Goal: Transaction & Acquisition: Purchase product/service

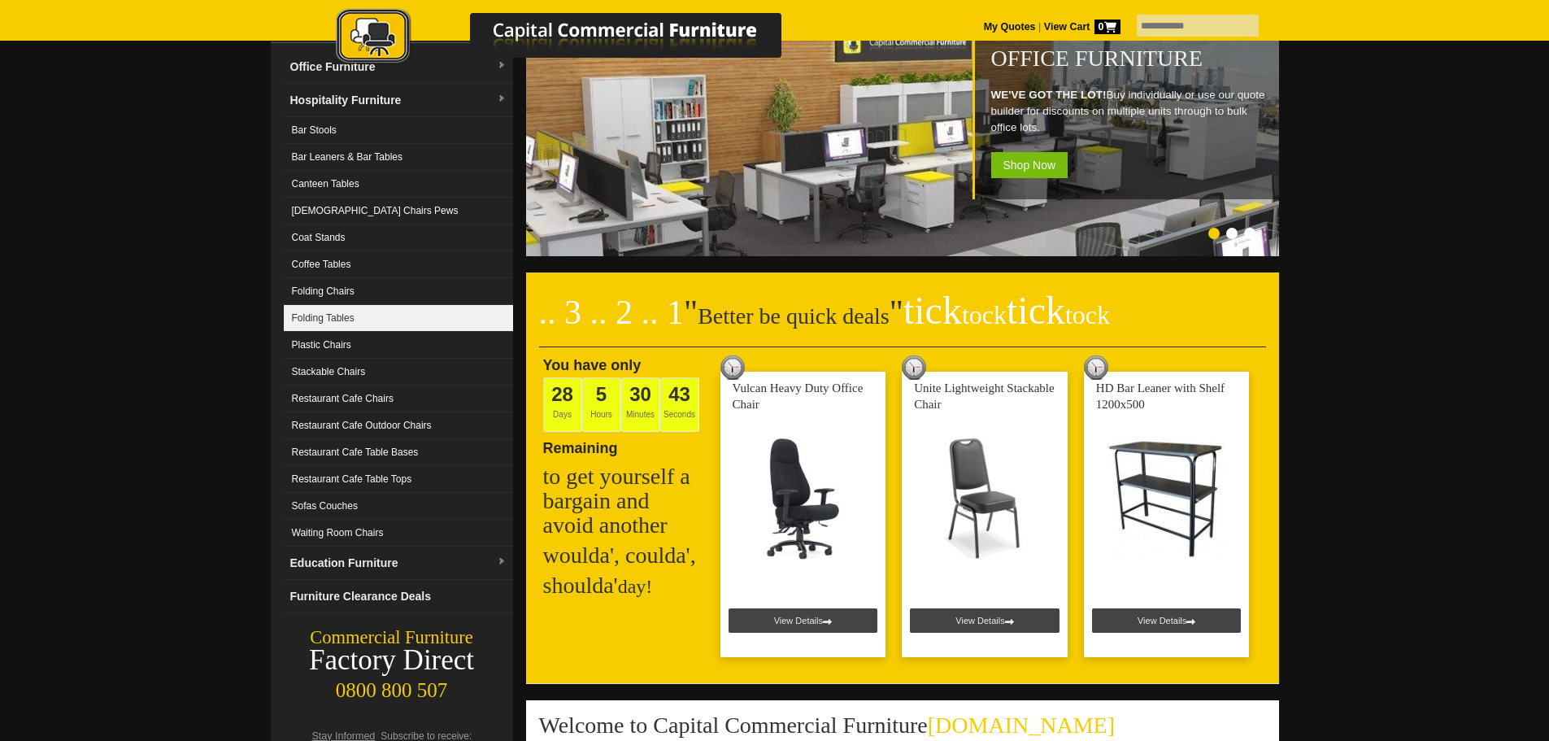
scroll to position [163, 0]
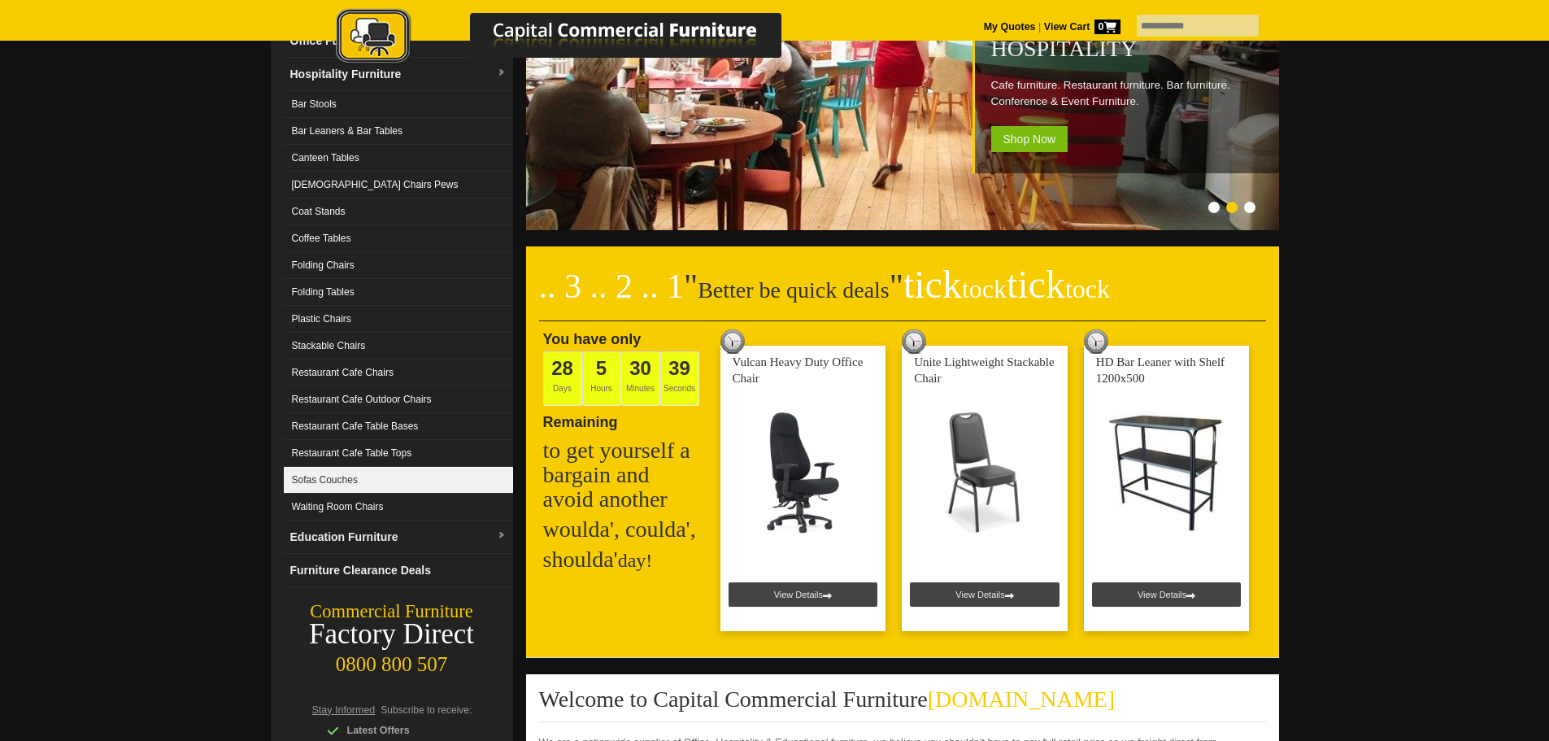
click at [376, 473] on link "Sofas Couches" at bounding box center [398, 480] width 229 height 27
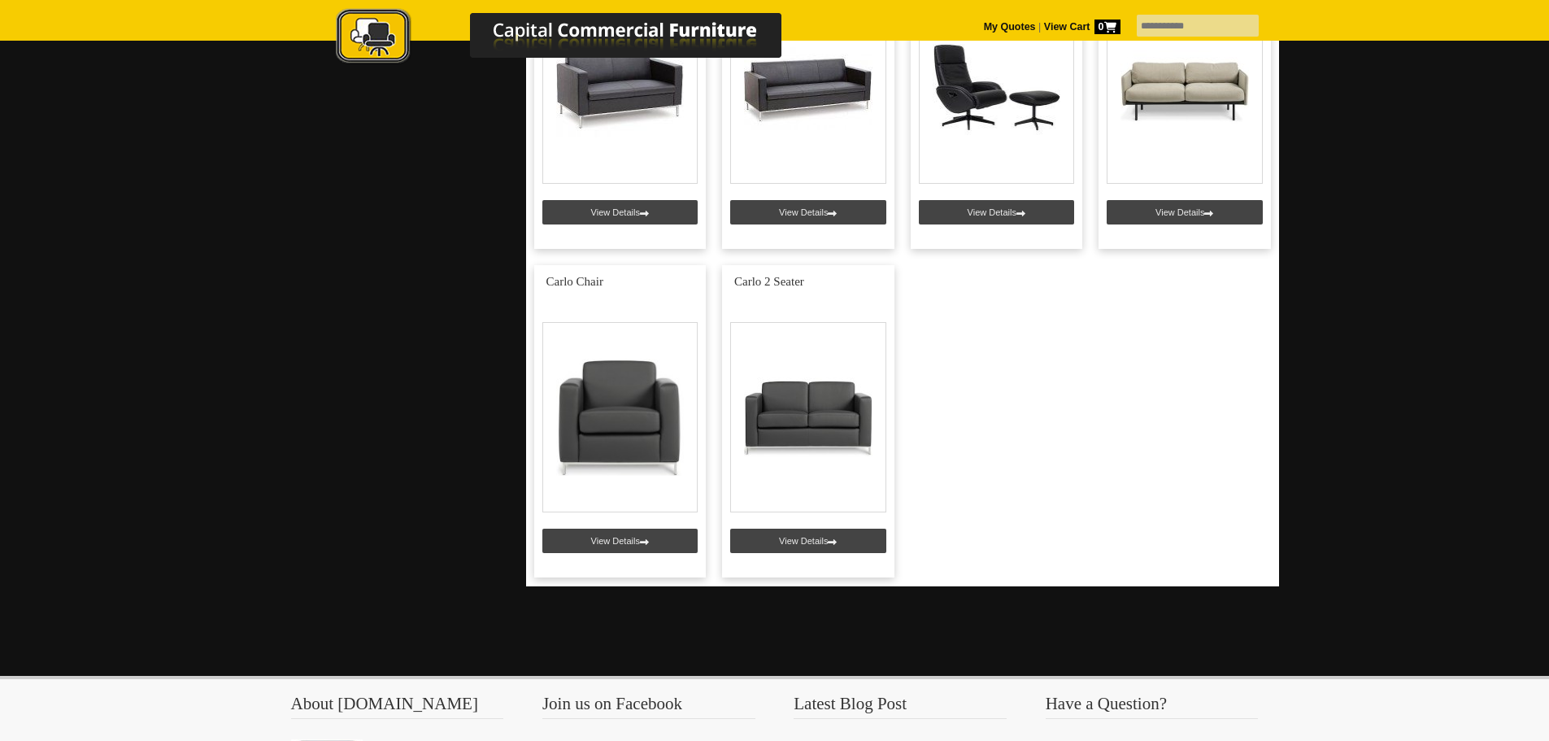
scroll to position [1789, 0]
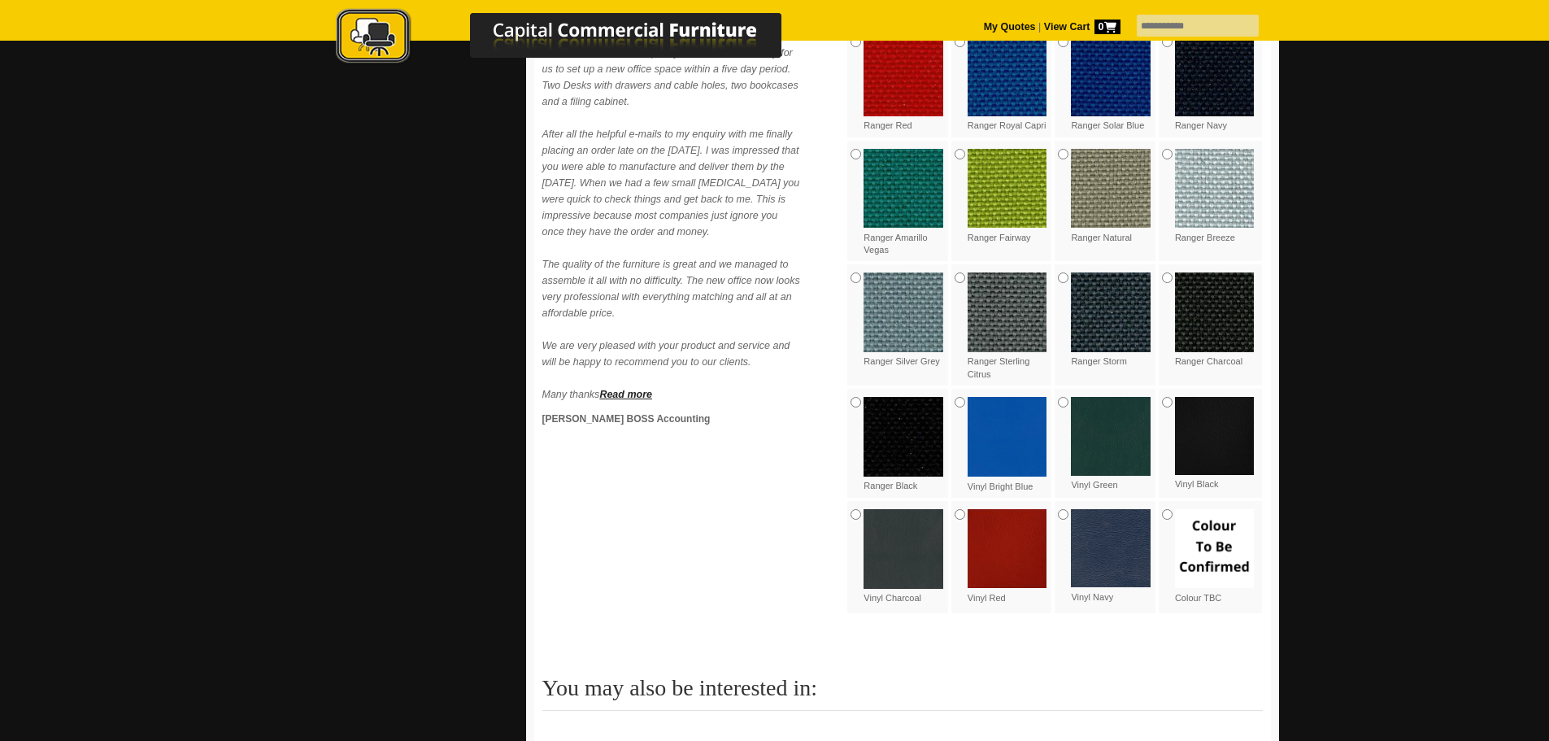
scroll to position [732, 0]
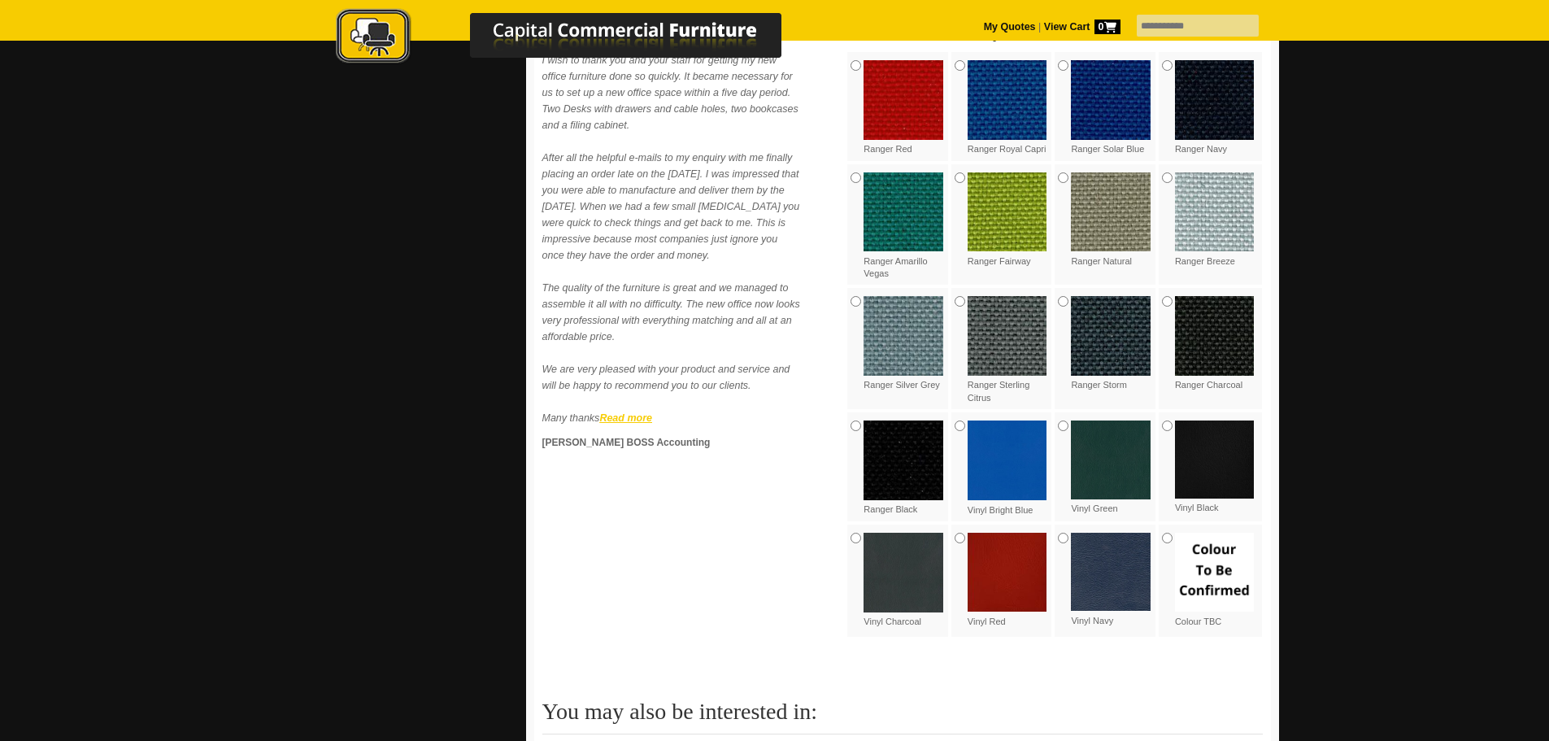
click at [625, 419] on strong "Read more" at bounding box center [625, 417] width 53 height 11
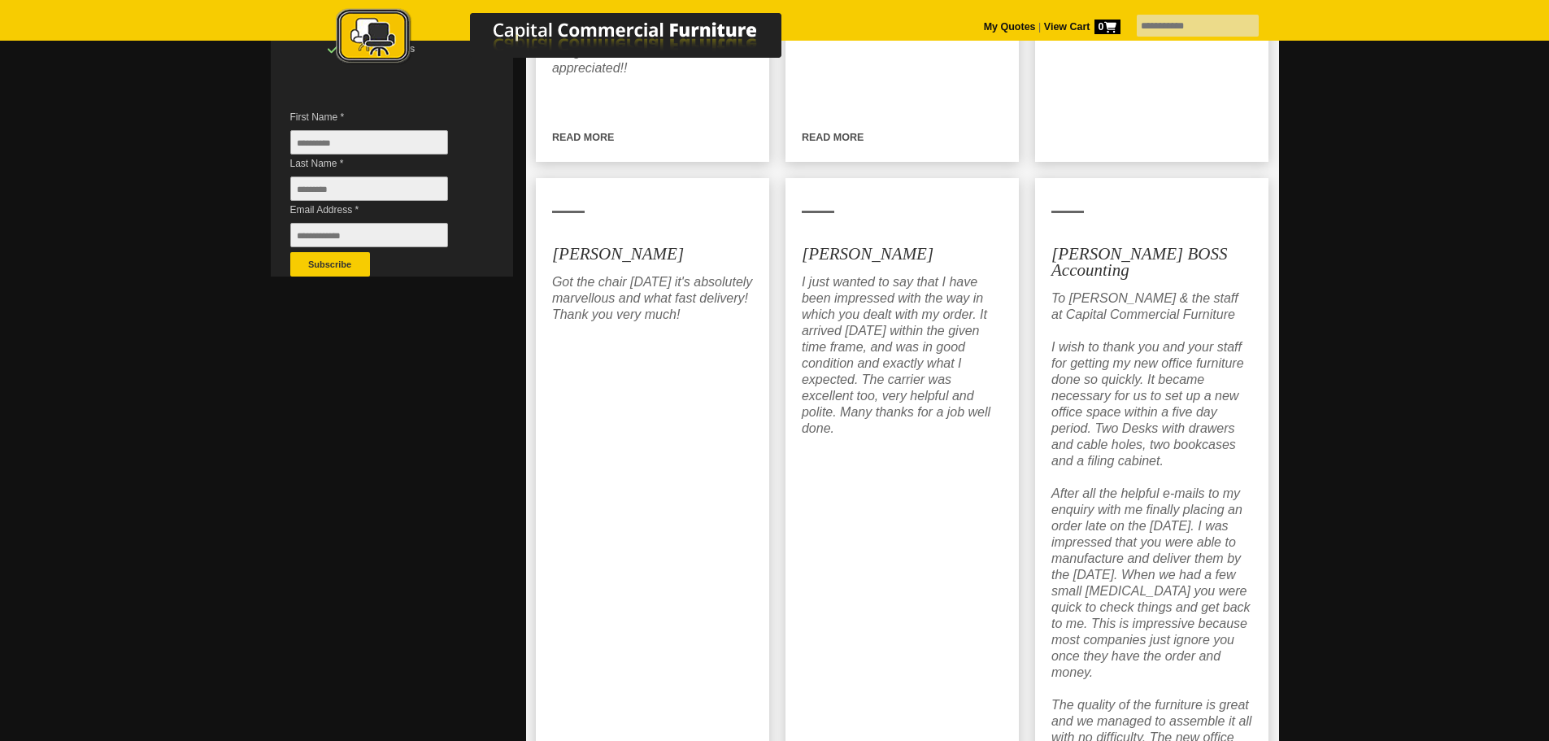
scroll to position [488, 0]
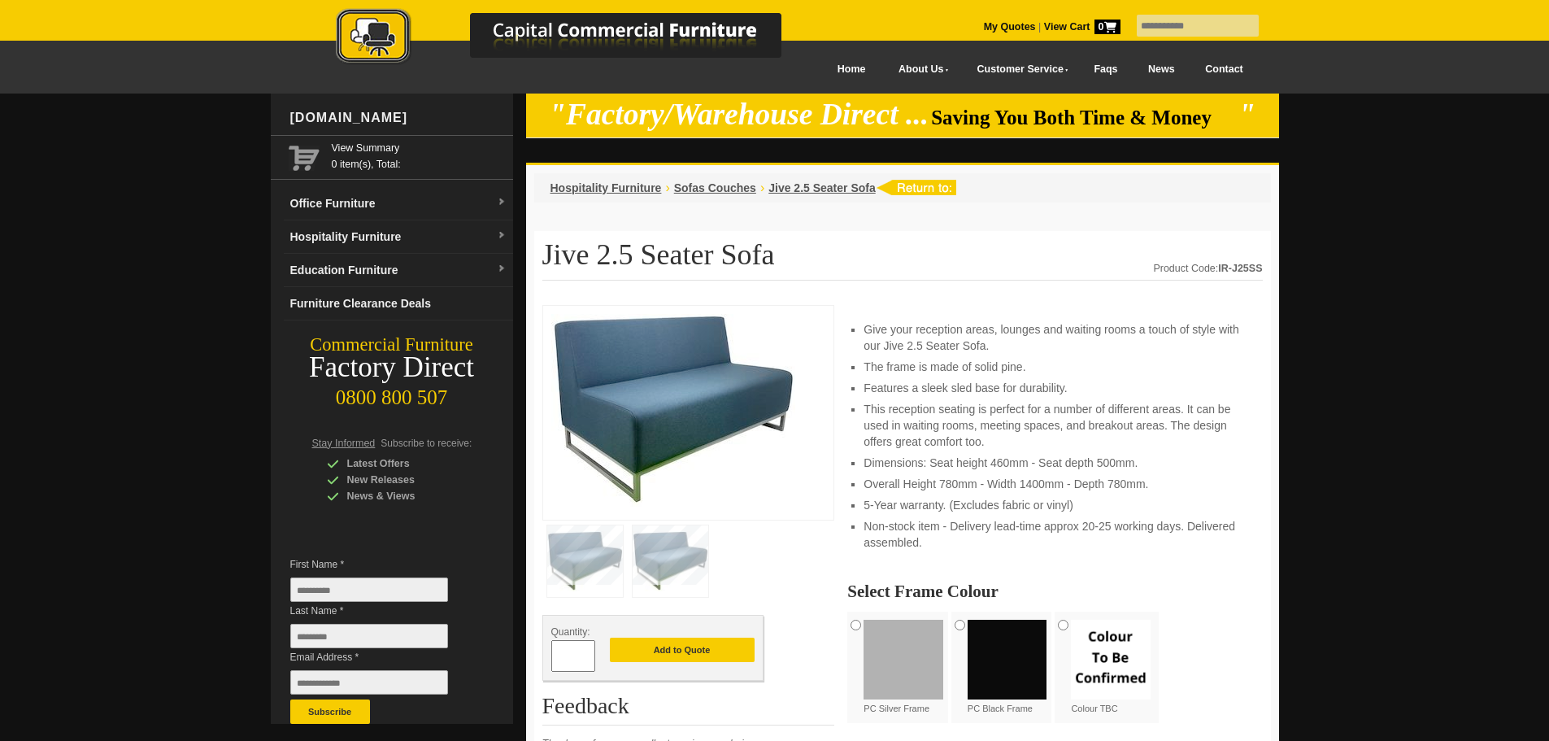
click at [671, 545] on img at bounding box center [671, 561] width 76 height 72
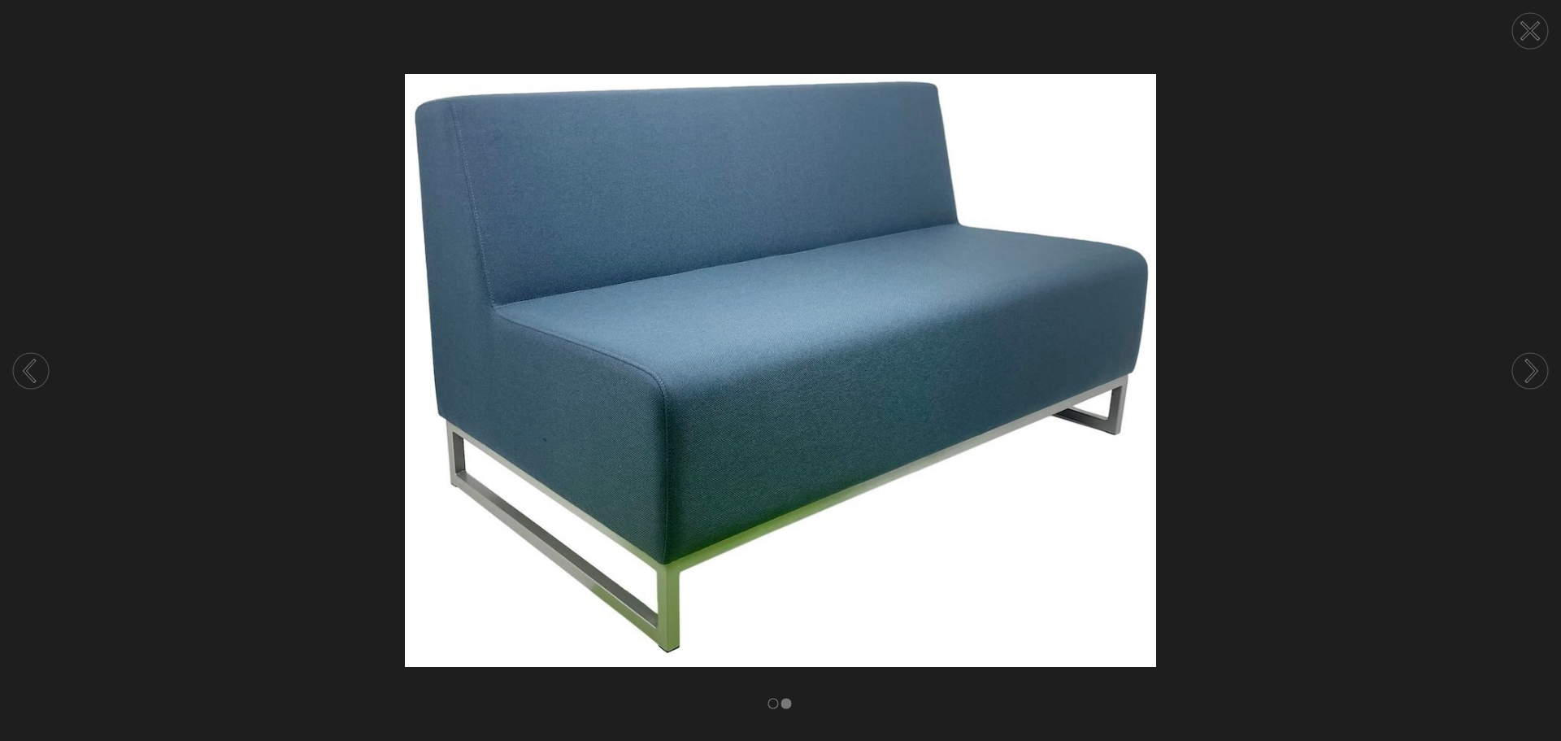
click at [1529, 40] on circle at bounding box center [1531, 31] width 36 height 36
